Goal: Task Accomplishment & Management: Manage account settings

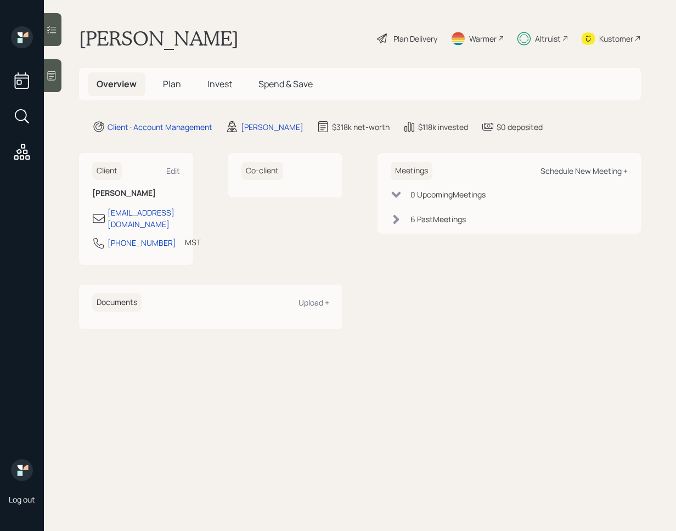
click at [593, 173] on div "Schedule New Meeting +" at bounding box center [584, 171] width 87 height 10
select select "f14b762f-c7c2-4b89-9227-8fa891345eea"
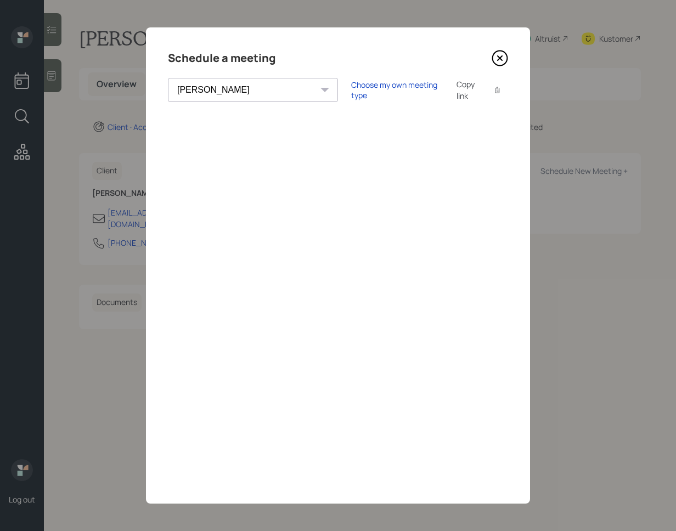
click at [504, 54] on icon at bounding box center [500, 58] width 16 height 16
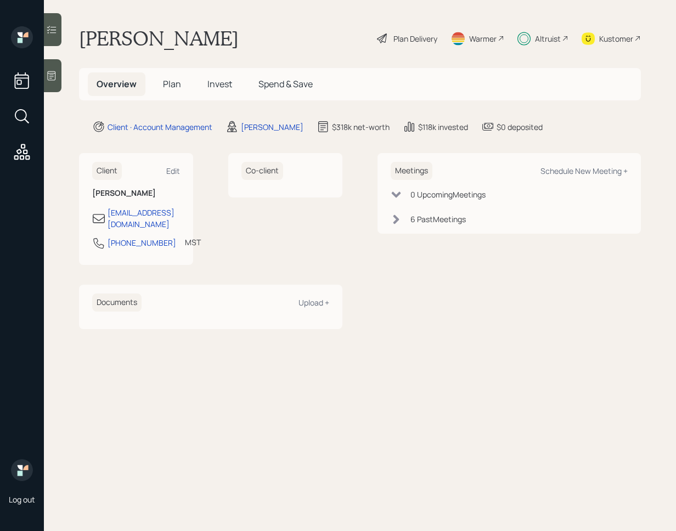
click at [178, 84] on span "Plan" at bounding box center [172, 84] width 18 height 12
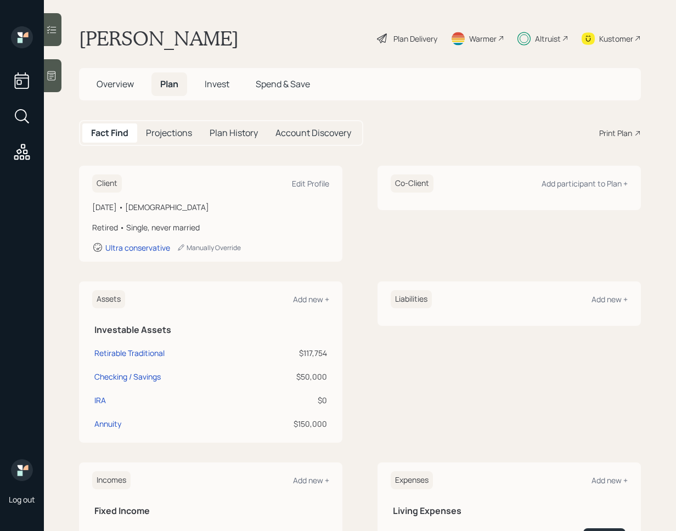
click at [127, 206] on div "[DATE] • [DEMOGRAPHIC_DATA]" at bounding box center [210, 207] width 237 height 12
click at [128, 209] on div "[DATE] • [DEMOGRAPHIC_DATA]" at bounding box center [210, 207] width 237 height 12
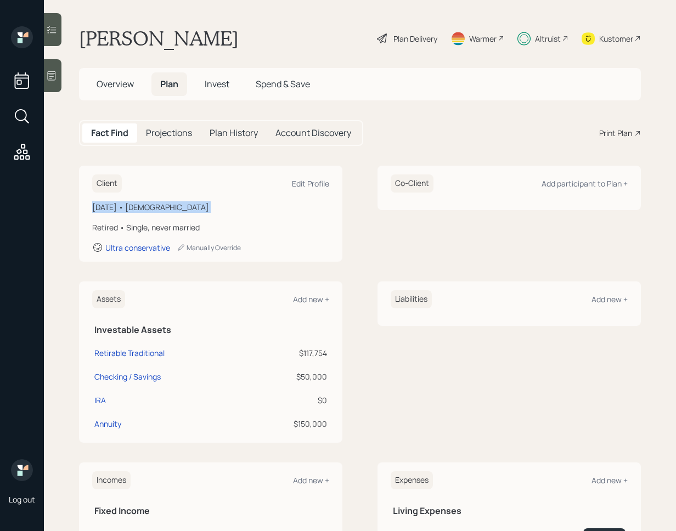
click at [128, 209] on div "[DATE] • [DEMOGRAPHIC_DATA]" at bounding box center [210, 207] width 237 height 12
click at [135, 209] on div "[DATE] • [DEMOGRAPHIC_DATA]" at bounding box center [210, 207] width 237 height 12
click at [139, 210] on div "[DATE] • [DEMOGRAPHIC_DATA]" at bounding box center [210, 207] width 237 height 12
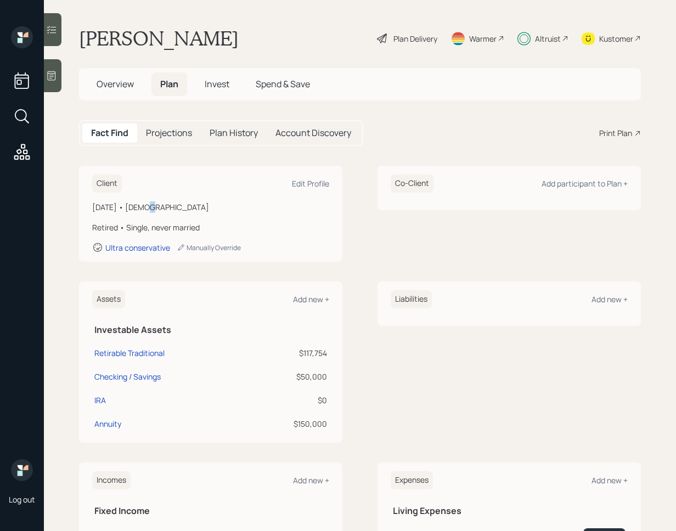
click at [139, 210] on div "[DATE] • [DEMOGRAPHIC_DATA]" at bounding box center [210, 207] width 237 height 12
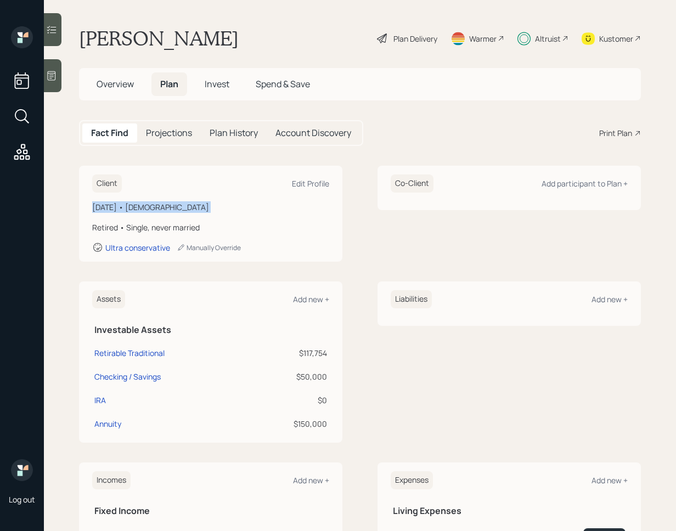
click at [149, 210] on div "[DATE] • [DEMOGRAPHIC_DATA]" at bounding box center [210, 207] width 237 height 12
click at [142, 212] on div "[DATE] • [DEMOGRAPHIC_DATA]" at bounding box center [210, 207] width 237 height 12
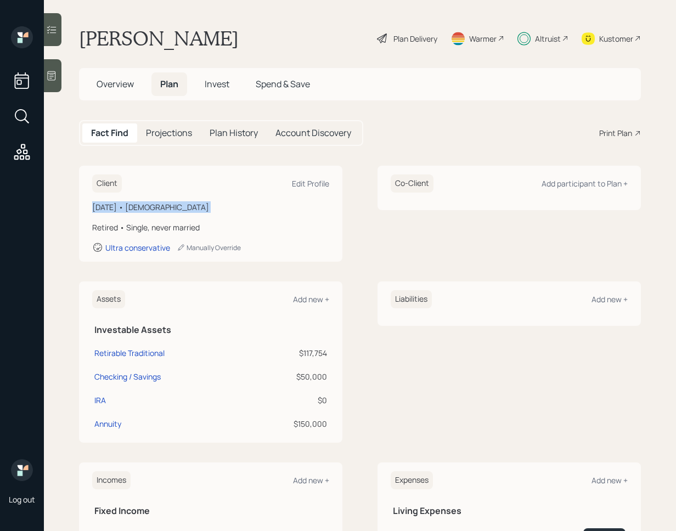
click at [142, 212] on div "[DATE] • [DEMOGRAPHIC_DATA]" at bounding box center [210, 207] width 237 height 12
click at [215, 88] on span "Invest" at bounding box center [217, 84] width 25 height 12
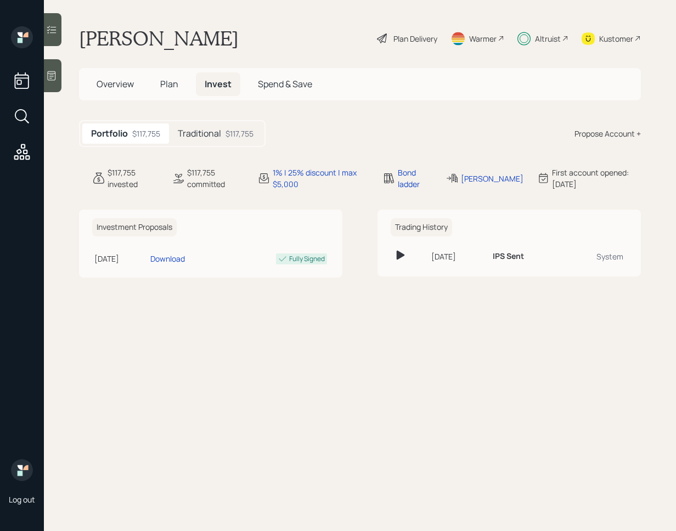
click at [225, 136] on div "Traditional $117,755" at bounding box center [215, 133] width 93 height 20
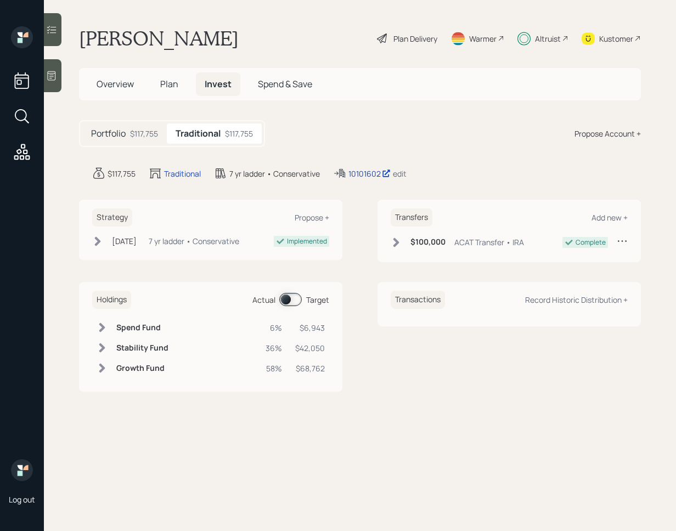
click at [372, 174] on div "10101602" at bounding box center [370, 174] width 42 height 12
click at [361, 173] on div "10101602" at bounding box center [370, 174] width 42 height 12
click at [396, 241] on icon at bounding box center [397, 242] width 6 height 9
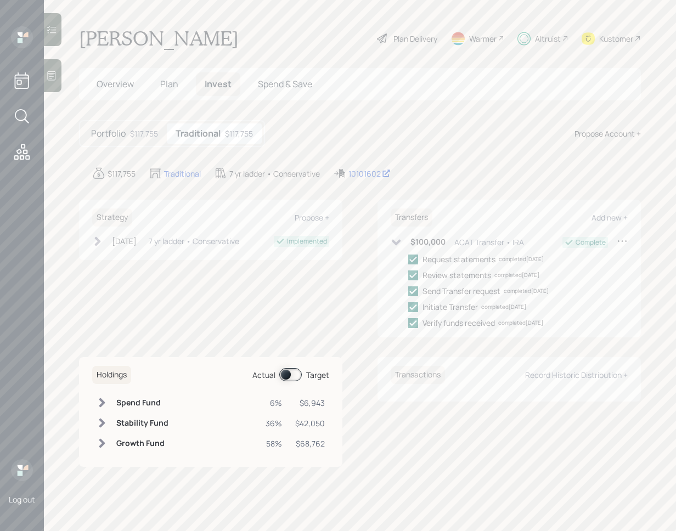
click at [395, 241] on icon at bounding box center [396, 242] width 9 height 6
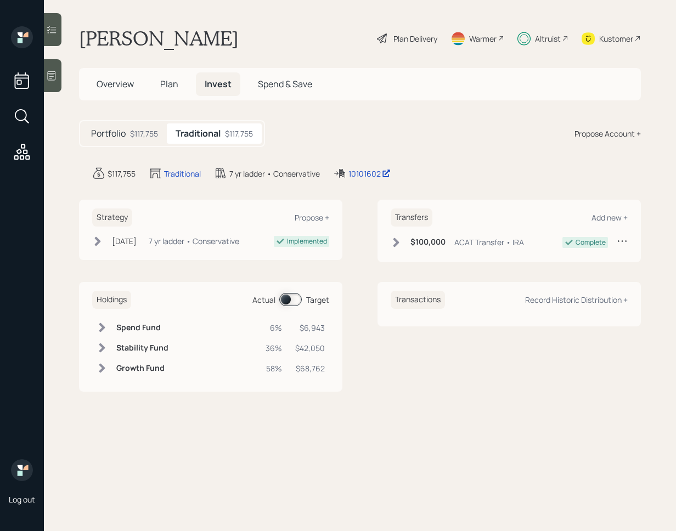
click at [145, 133] on div "$117,755" at bounding box center [144, 134] width 28 height 12
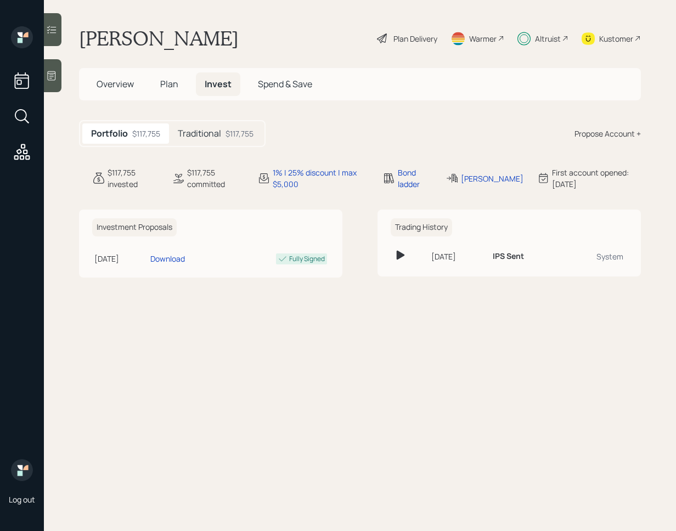
click at [161, 81] on span "Plan" at bounding box center [169, 84] width 18 height 12
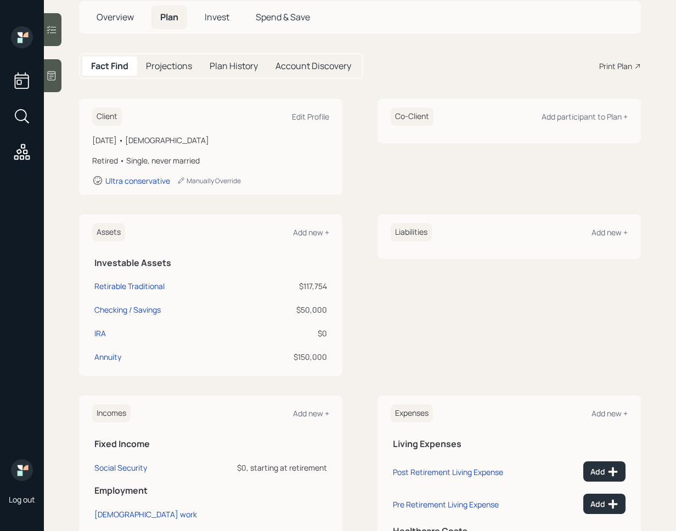
scroll to position [70, 0]
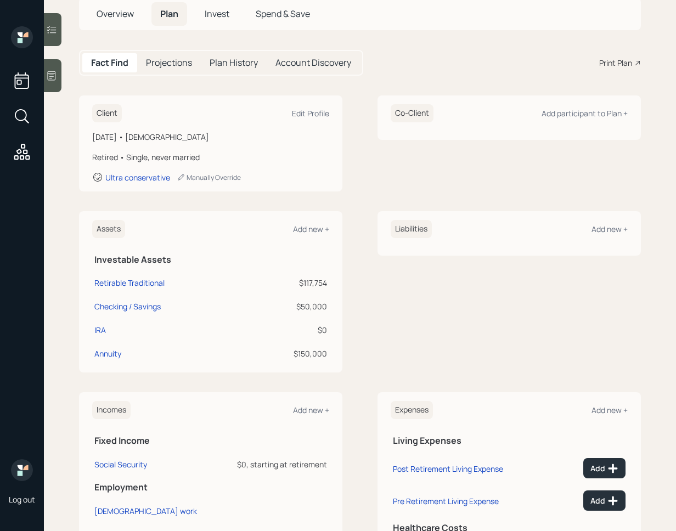
click at [317, 304] on div "$50,000" at bounding box center [289, 307] width 75 height 12
click at [347, 321] on div "Assets Add new + Investable Assets Retirable Traditional $117,754 Checking / Sa…" at bounding box center [360, 291] width 562 height 161
click at [313, 305] on div "$50,000" at bounding box center [289, 307] width 75 height 12
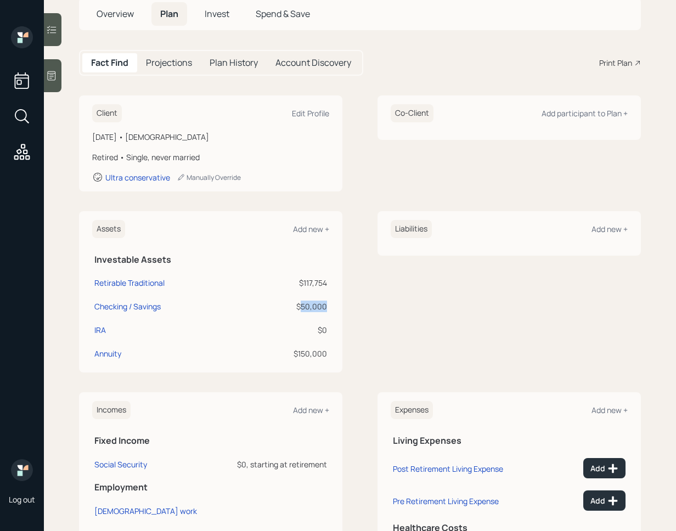
click at [313, 305] on div "$50,000" at bounding box center [289, 307] width 75 height 12
click at [348, 318] on div "Assets Add new + Investable Assets Retirable Traditional $117,754 Checking / Sa…" at bounding box center [360, 291] width 562 height 161
click at [312, 304] on div "$50,000" at bounding box center [289, 307] width 75 height 12
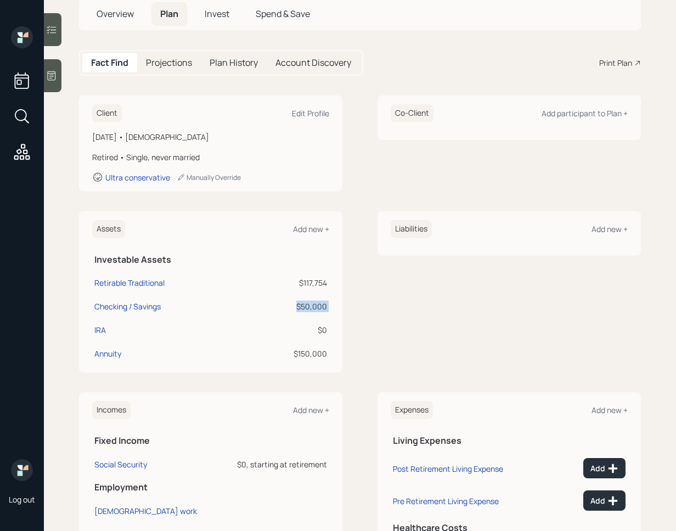
click at [312, 304] on div "$50,000" at bounding box center [289, 307] width 75 height 12
click at [334, 320] on div "Assets Add new + Investable Assets Retirable Traditional $117,754 Checking / Sa…" at bounding box center [210, 291] width 263 height 161
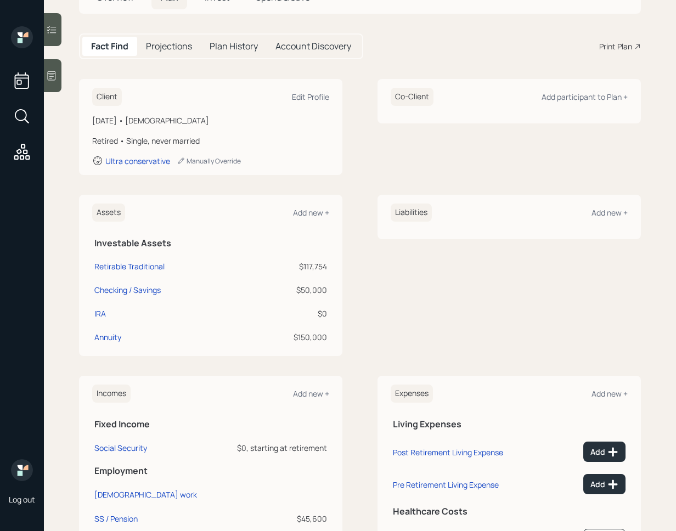
scroll to position [89, 0]
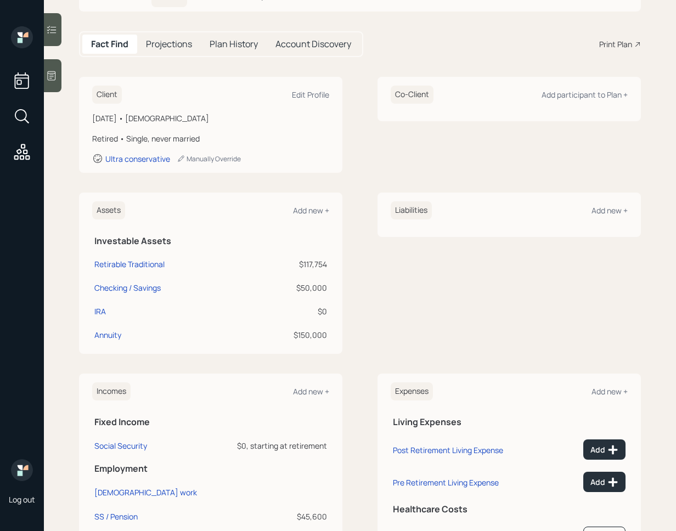
click at [314, 285] on div "$50,000" at bounding box center [289, 288] width 75 height 12
click at [315, 285] on div "$50,000" at bounding box center [289, 288] width 75 height 12
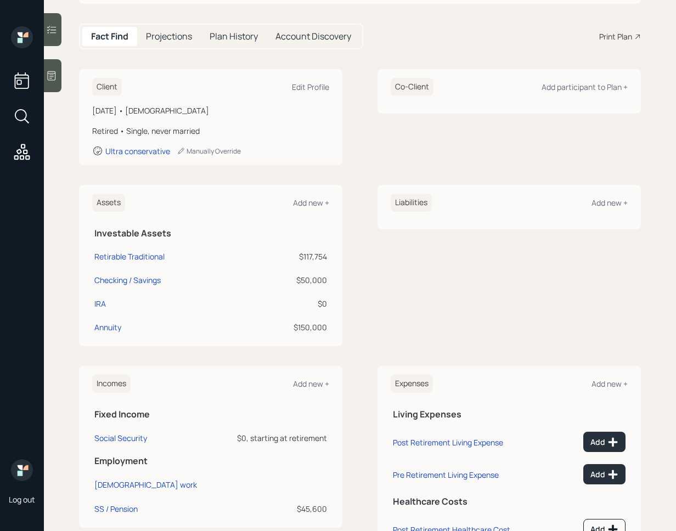
click at [321, 282] on div "$50,000" at bounding box center [289, 280] width 75 height 12
click at [319, 282] on div "$50,000" at bounding box center [289, 280] width 75 height 12
click at [311, 283] on div "$50,000" at bounding box center [289, 280] width 75 height 12
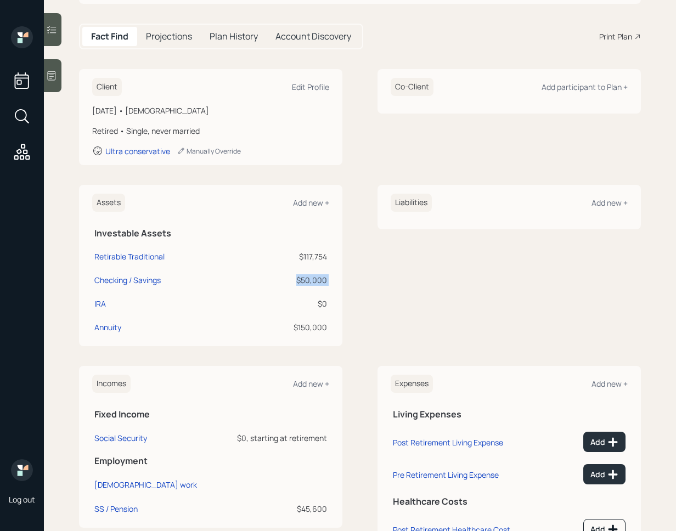
click at [311, 283] on div "$50,000" at bounding box center [289, 280] width 75 height 12
click at [320, 280] on div "$50,000" at bounding box center [289, 280] width 75 height 12
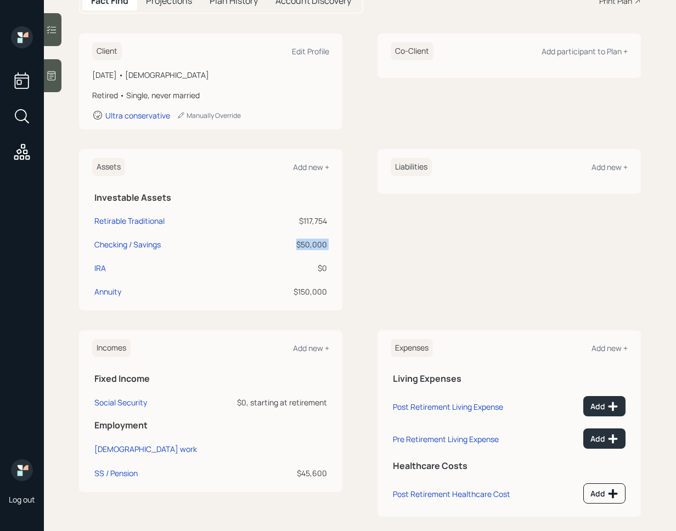
scroll to position [144, 0]
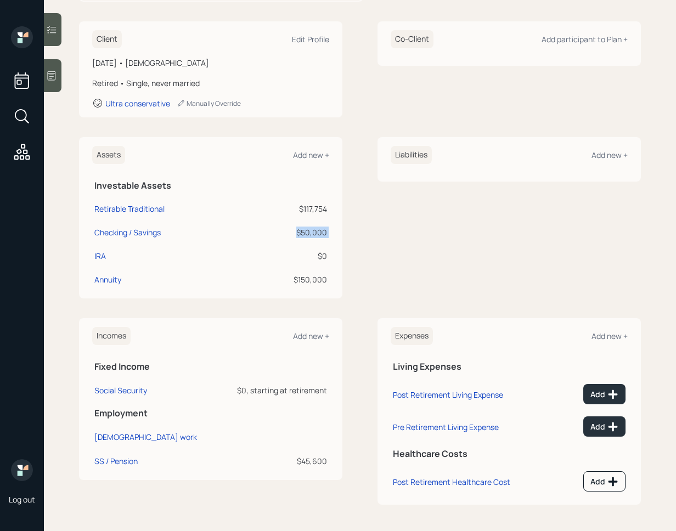
click at [318, 233] on div "$50,000" at bounding box center [289, 233] width 75 height 12
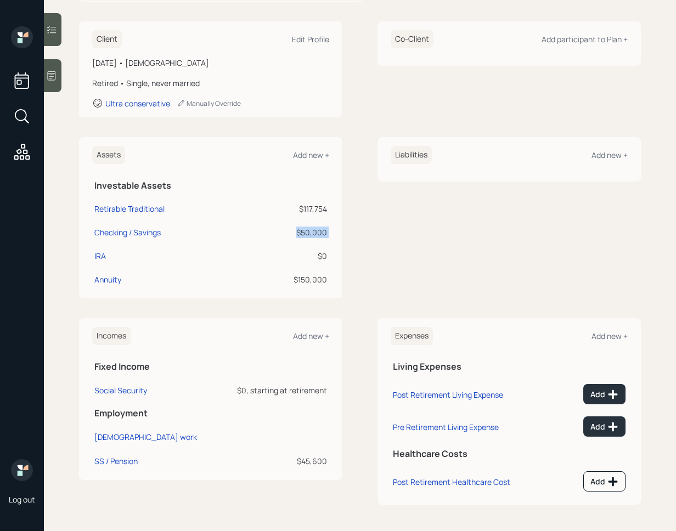
click at [318, 233] on div "$50,000" at bounding box center [289, 233] width 75 height 12
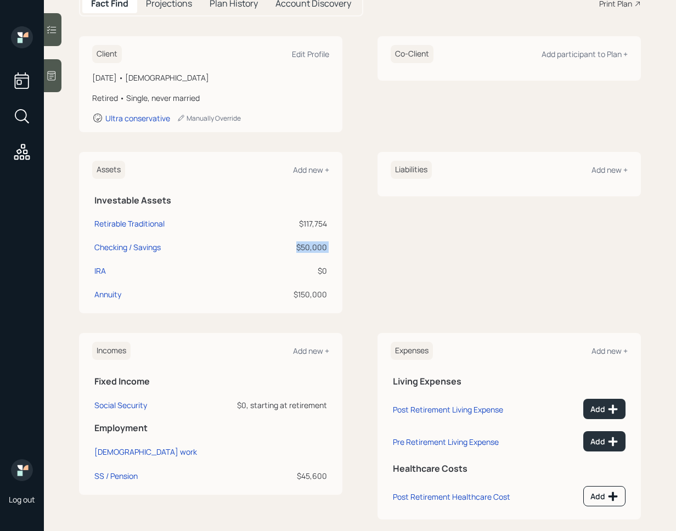
scroll to position [116, 0]
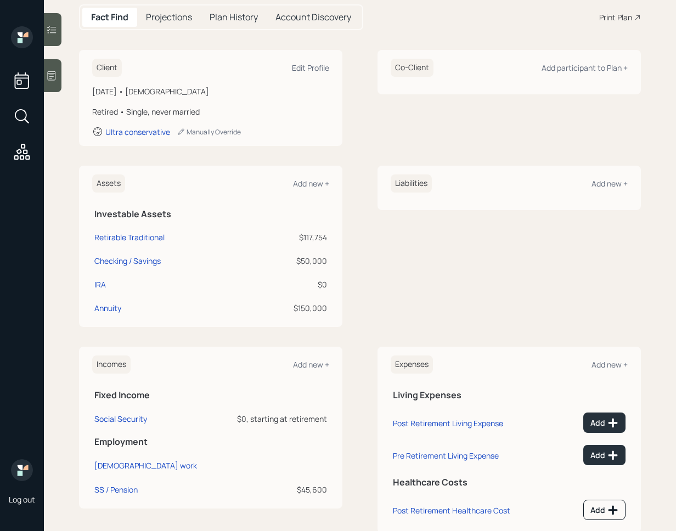
click at [321, 238] on div "$117,754" at bounding box center [289, 238] width 75 height 12
click at [310, 263] on div "$50,000" at bounding box center [289, 261] width 75 height 12
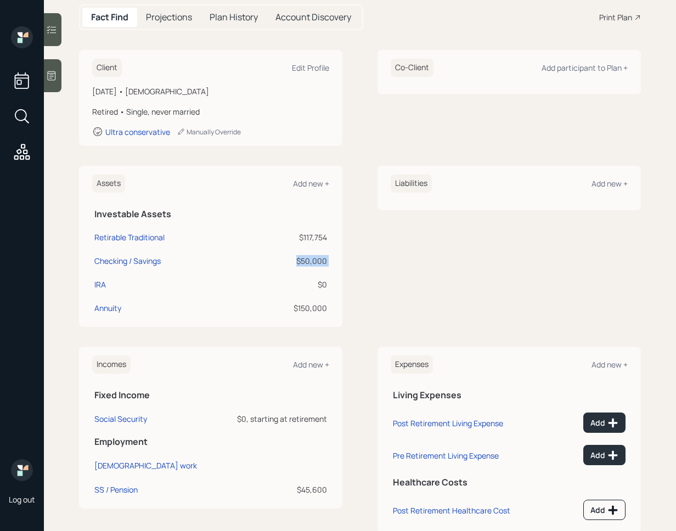
click at [310, 263] on div "$50,000" at bounding box center [289, 261] width 75 height 12
click at [381, 278] on div "Liabilities Add new +" at bounding box center [509, 246] width 263 height 161
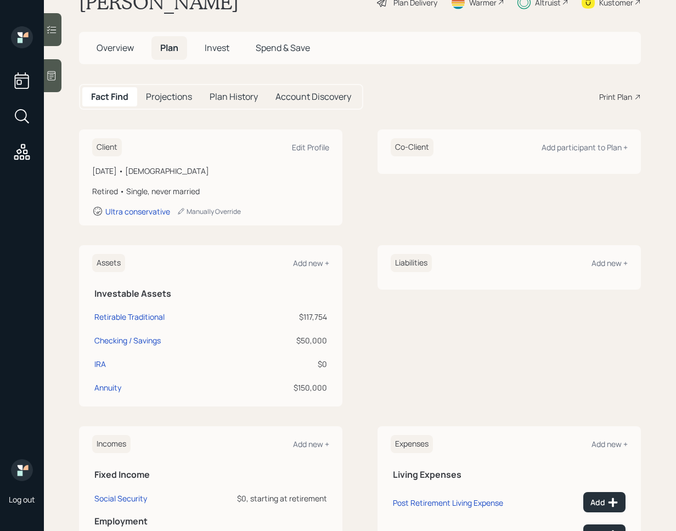
scroll to position [37, 0]
click at [307, 340] on div "$50,000" at bounding box center [289, 340] width 75 height 12
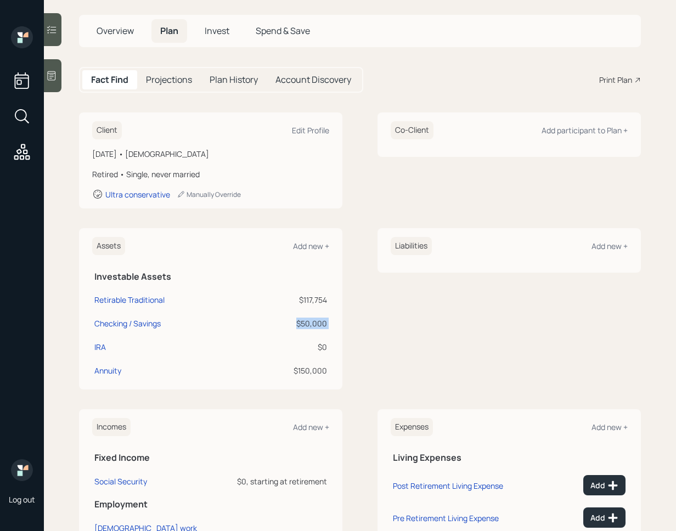
click at [329, 325] on td "$50,000" at bounding box center [290, 322] width 80 height 24
click at [317, 321] on div "$50,000" at bounding box center [289, 324] width 75 height 12
click at [313, 302] on div "$117,754" at bounding box center [289, 300] width 75 height 12
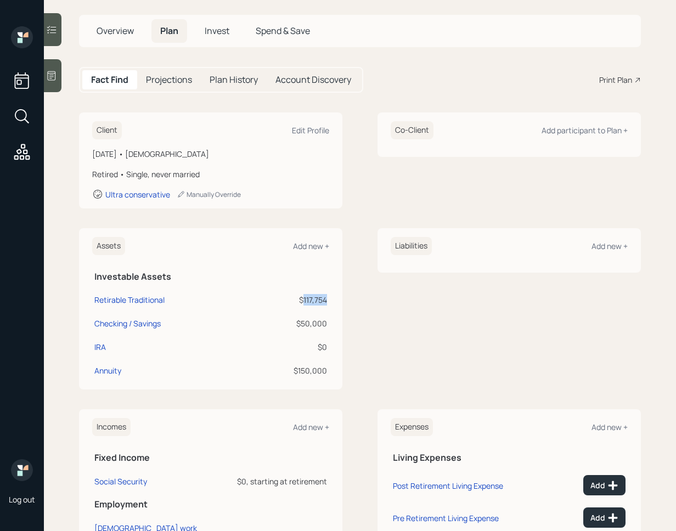
click at [313, 302] on div "$117,754" at bounding box center [289, 300] width 75 height 12
click at [311, 324] on div "$50,000" at bounding box center [289, 324] width 75 height 12
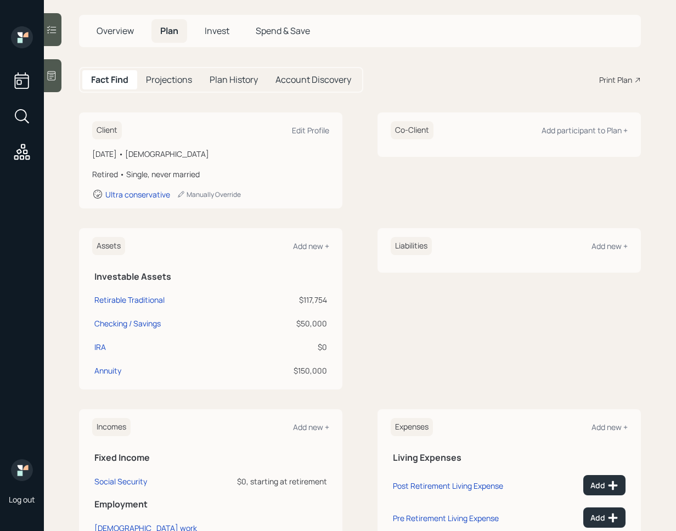
click at [315, 300] on div "$117,754" at bounding box center [289, 300] width 75 height 12
click at [312, 324] on div "$50,000" at bounding box center [289, 324] width 75 height 12
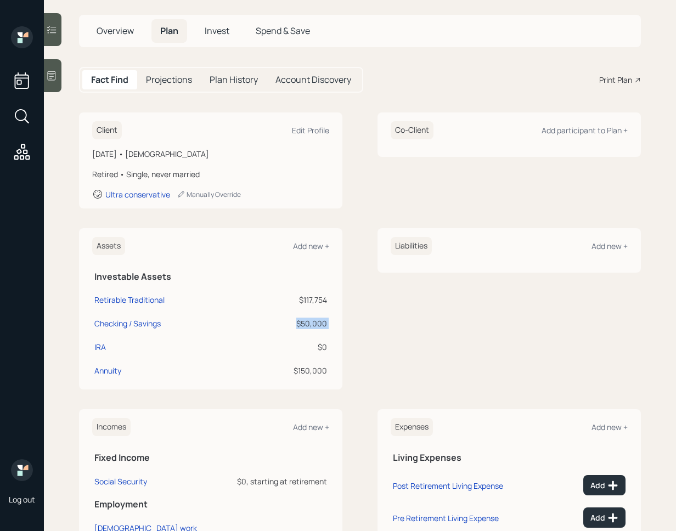
click at [312, 324] on div "$50,000" at bounding box center [289, 324] width 75 height 12
click at [315, 301] on div "$117,754" at bounding box center [289, 300] width 75 height 12
click at [312, 321] on div "$50,000" at bounding box center [289, 324] width 75 height 12
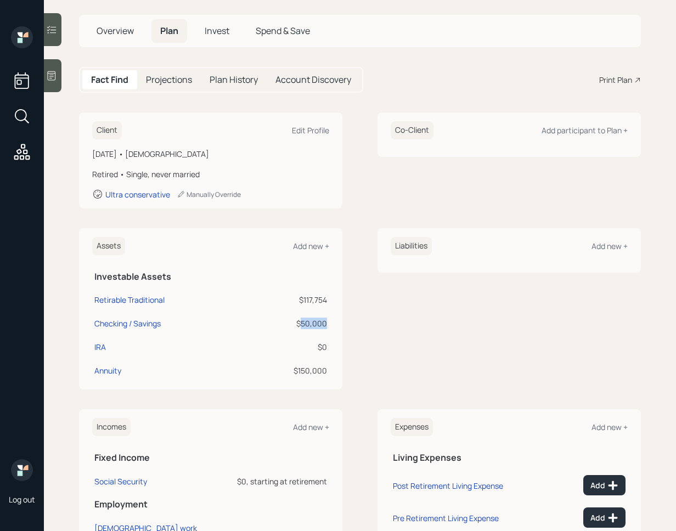
click at [312, 321] on div "$50,000" at bounding box center [289, 324] width 75 height 12
click at [312, 299] on div "$117,754" at bounding box center [289, 300] width 75 height 12
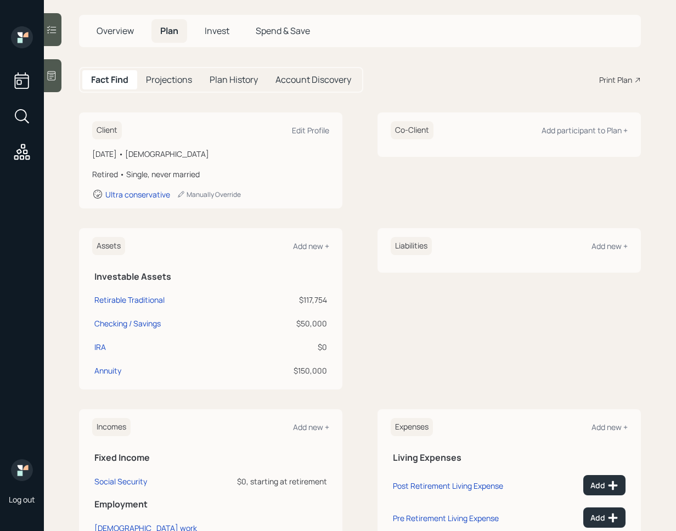
click at [308, 320] on div "$50,000" at bounding box center [289, 324] width 75 height 12
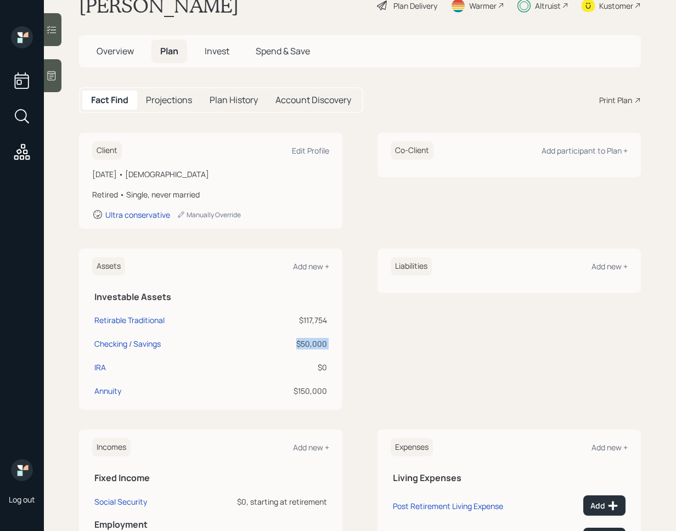
scroll to position [0, 0]
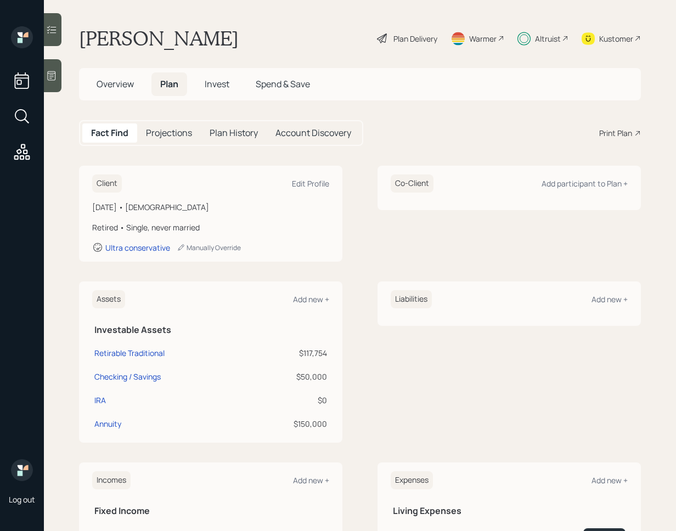
click at [340, 334] on div "Assets Add new + Investable Assets Retirable Traditional $117,754 Checking / Sa…" at bounding box center [210, 362] width 263 height 161
click at [116, 424] on div "Annuity" at bounding box center [107, 424] width 27 height 12
select select "taxable"
select select "balanced"
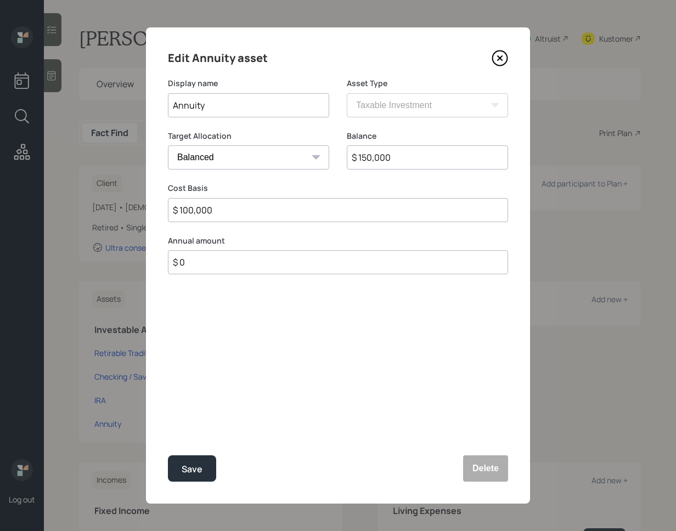
click at [503, 54] on icon at bounding box center [500, 58] width 16 height 16
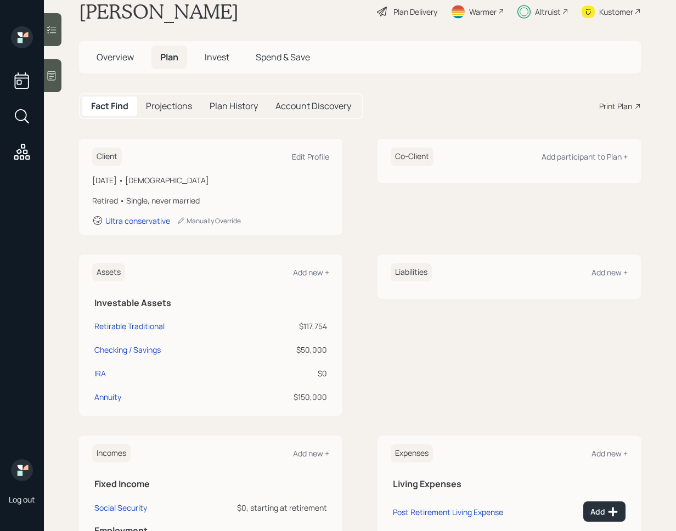
scroll to position [31, 0]
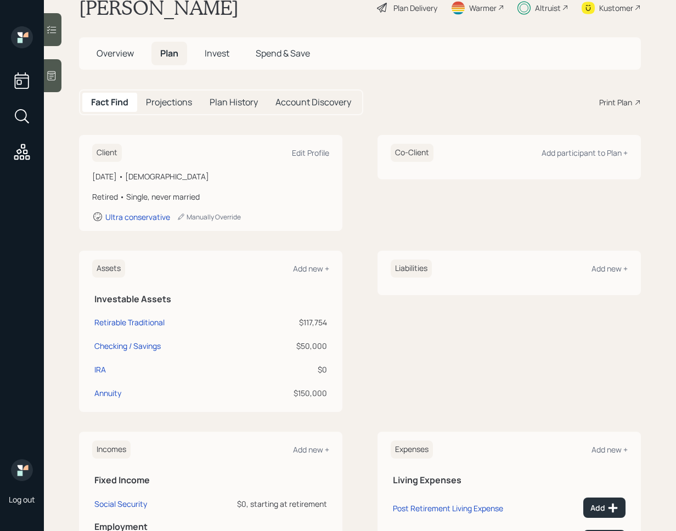
click at [309, 401] on td "$150,000" at bounding box center [290, 392] width 80 height 24
click at [319, 346] on div "$50,000" at bounding box center [289, 346] width 75 height 12
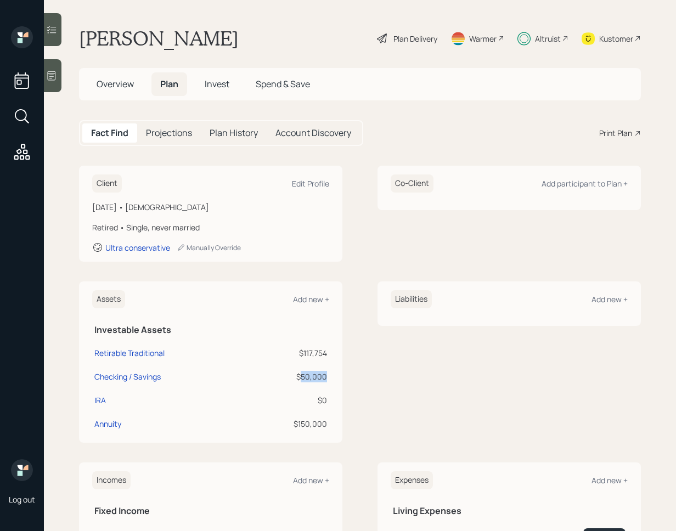
scroll to position [19, 0]
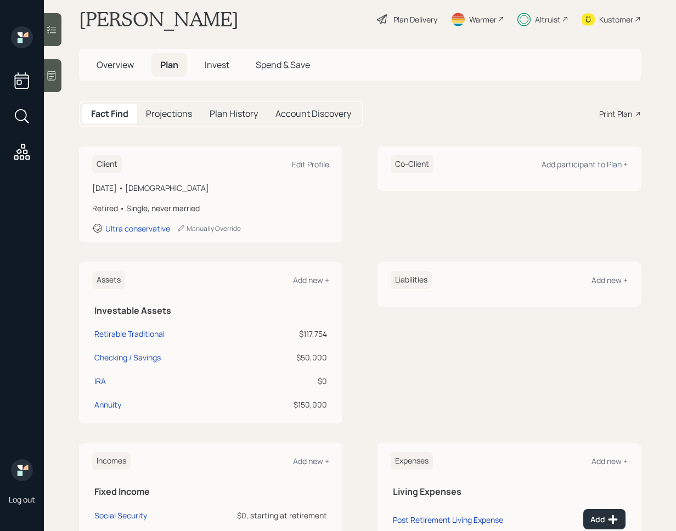
click at [365, 248] on div "Client Edit Profile [DATE] • [DEMOGRAPHIC_DATA] Retired • Single, never married…" at bounding box center [360, 389] width 562 height 484
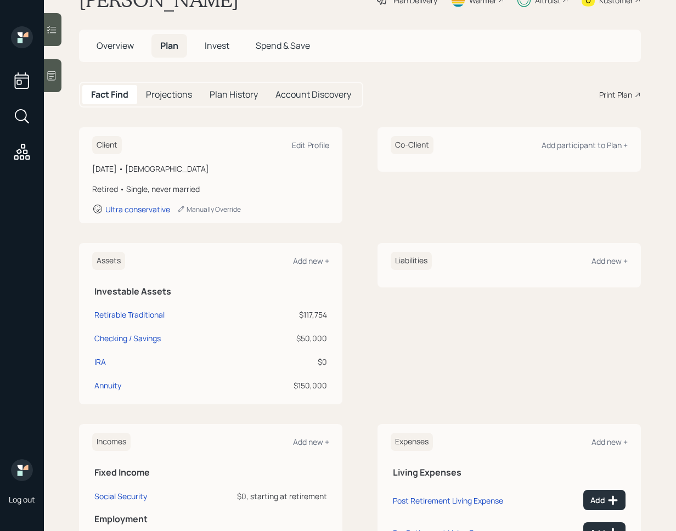
scroll to position [39, 0]
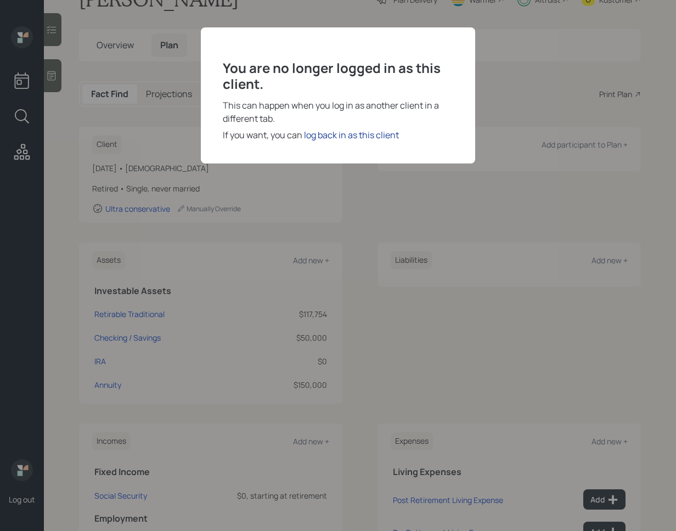
click at [315, 133] on div "log back in as this client" at bounding box center [351, 134] width 95 height 13
